Goal: Information Seeking & Learning: Learn about a topic

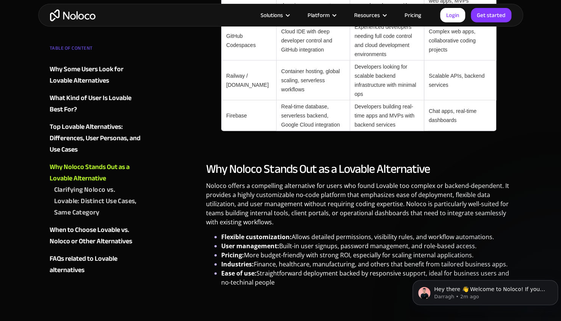
scroll to position [927, 0]
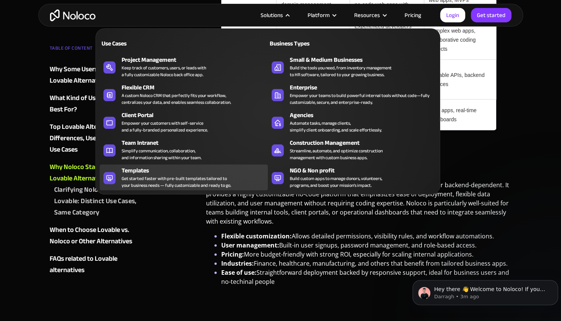
click at [181, 173] on div "Templates" at bounding box center [197, 170] width 150 height 9
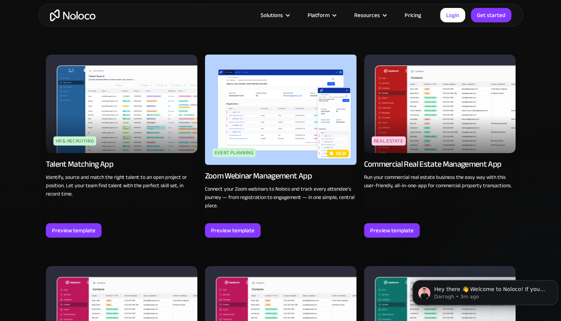
scroll to position [1741, 0]
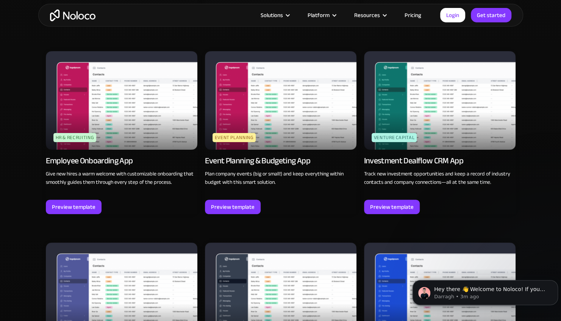
click at [144, 101] on img at bounding box center [122, 100] width 152 height 98
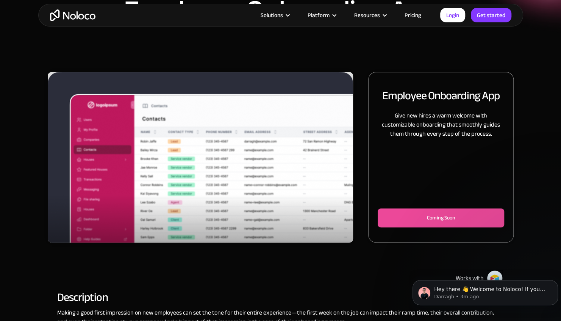
scroll to position [47, 0]
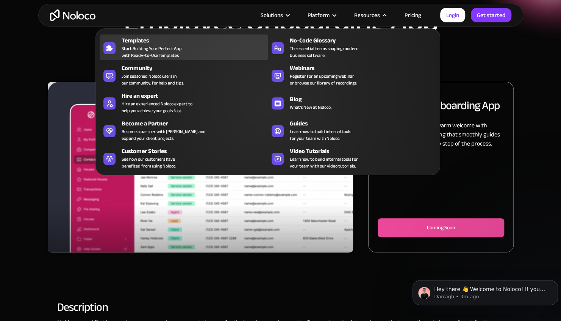
click at [158, 47] on span "Start Building Your Perfect App with Ready-to-Use Templates" at bounding box center [152, 52] width 60 height 14
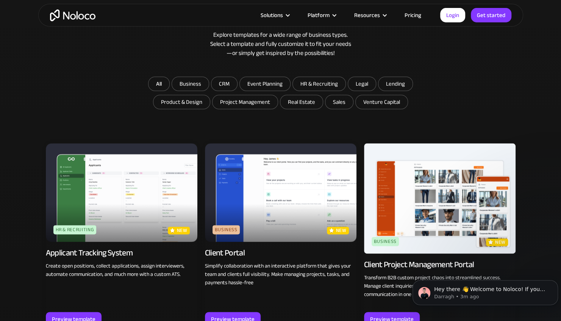
scroll to position [418, 0]
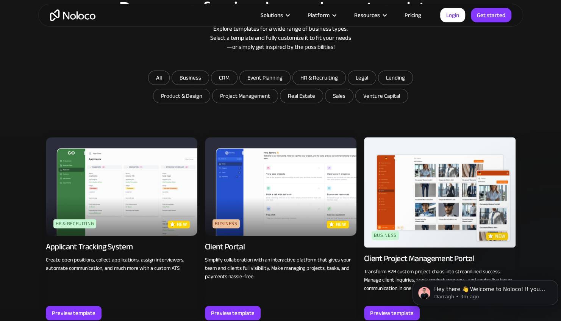
click at [261, 196] on img at bounding box center [281, 186] width 152 height 98
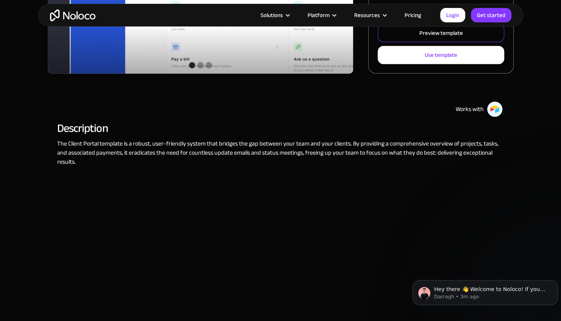
click at [441, 36] on div "Preview template" at bounding box center [441, 33] width 44 height 10
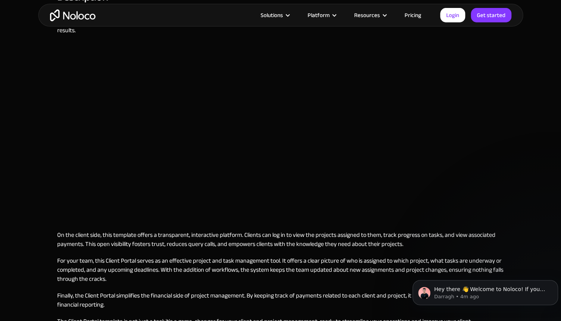
scroll to position [353, 0]
